Goal: Task Accomplishment & Management: Manage account settings

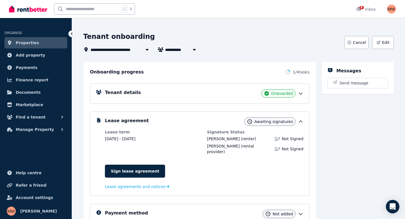
scroll to position [21, 0]
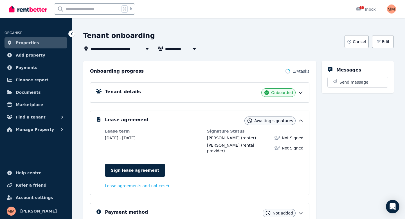
click at [303, 92] on icon at bounding box center [301, 93] width 6 height 6
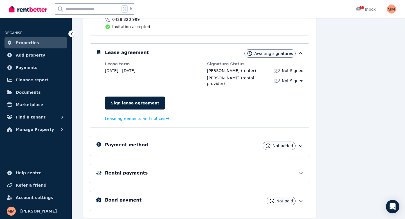
scroll to position [122, 0]
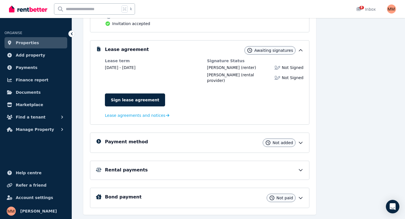
click at [39, 9] on img at bounding box center [28, 9] width 38 height 8
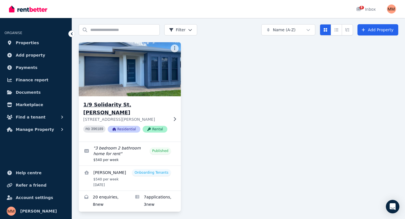
scroll to position [19, 0]
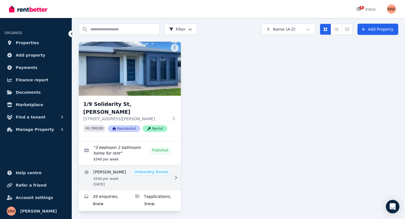
click at [102, 171] on link "View details for Joshua Manu" at bounding box center [130, 177] width 102 height 25
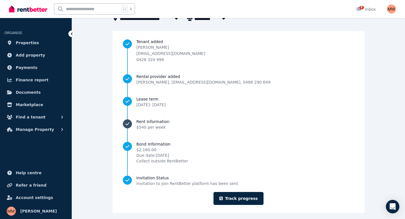
scroll to position [46, 0]
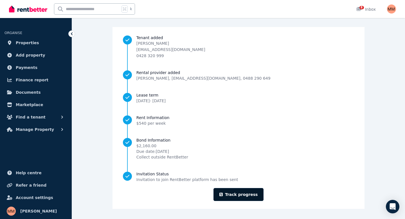
click at [238, 197] on link "Track progress" at bounding box center [239, 194] width 50 height 13
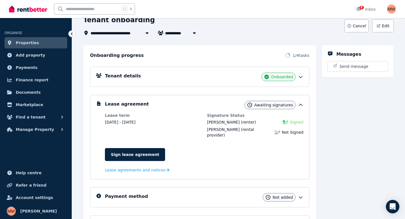
scroll to position [41, 0]
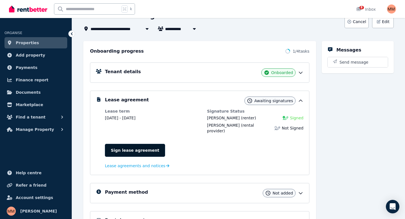
click at [132, 151] on link "Sign lease agreement" at bounding box center [135, 150] width 60 height 13
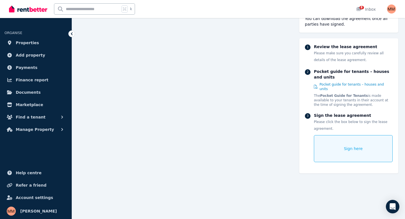
scroll to position [3494, 0]
click at [352, 146] on span "Sign here" at bounding box center [353, 149] width 19 height 6
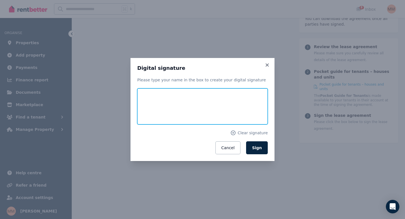
click at [185, 105] on input "text" at bounding box center [202, 106] width 131 height 36
click at [147, 113] on input "*******" at bounding box center [202, 106] width 131 height 36
click at [185, 112] on input "*******" at bounding box center [202, 106] width 131 height 36
type input "**********"
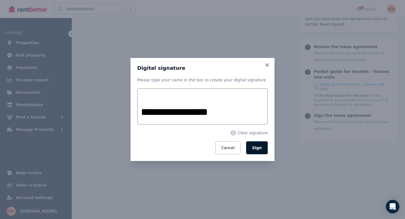
click at [255, 149] on span "Sign" at bounding box center [257, 148] width 10 height 5
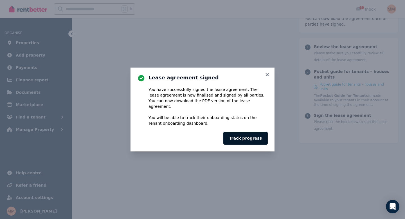
click at [252, 138] on button "Track progress" at bounding box center [246, 138] width 44 height 13
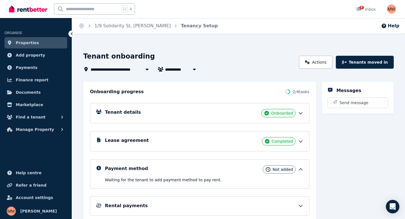
click at [34, 45] on span "Properties" at bounding box center [27, 42] width 23 height 7
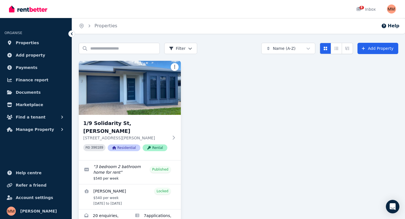
click at [174, 68] on html "Open main menu 8 Inbox Open user menu ORGANISE Properties Add property Payments…" at bounding box center [202, 109] width 405 height 219
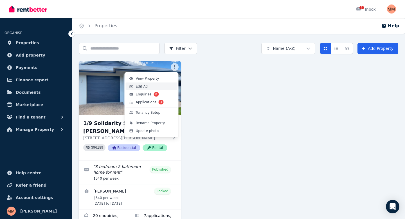
click at [139, 85] on span "Edit Ad" at bounding box center [142, 86] width 12 height 5
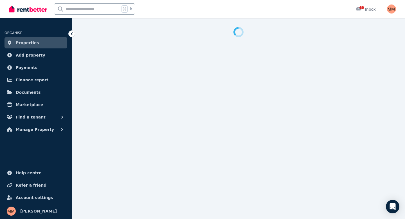
select select "**********"
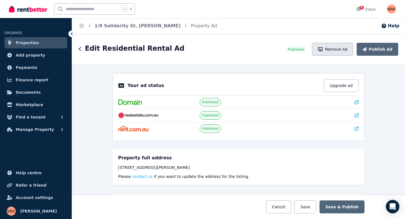
click at [330, 50] on button "Remove Ad" at bounding box center [332, 49] width 41 height 13
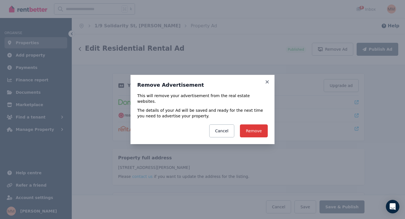
click at [260, 130] on button "Remove" at bounding box center [254, 130] width 28 height 13
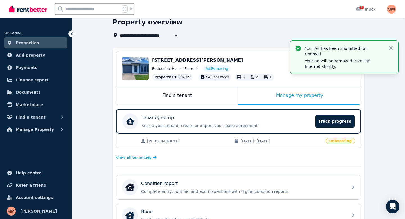
scroll to position [25, 0]
